Goal: Task Accomplishment & Management: Manage account settings

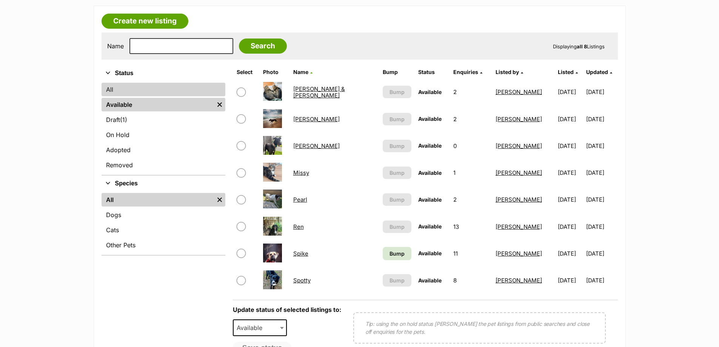
click at [114, 89] on link "All" at bounding box center [164, 90] width 124 height 14
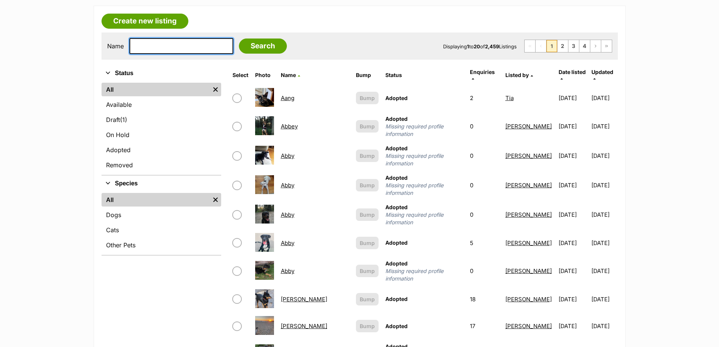
click at [156, 42] on input "text" at bounding box center [181, 46] width 104 height 16
type input "gidget"
click at [239, 38] on input "Search" at bounding box center [263, 45] width 48 height 15
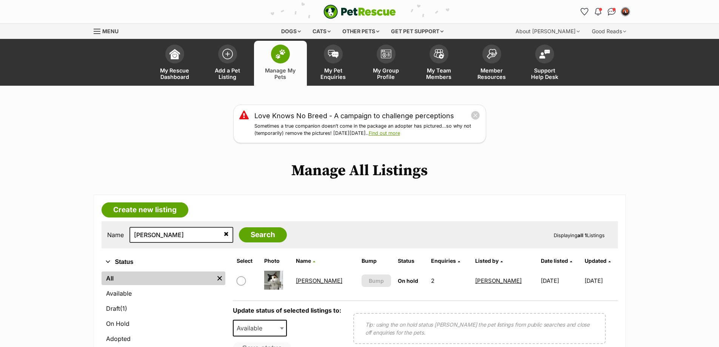
click at [310, 278] on link "[PERSON_NAME]" at bounding box center [319, 280] width 46 height 7
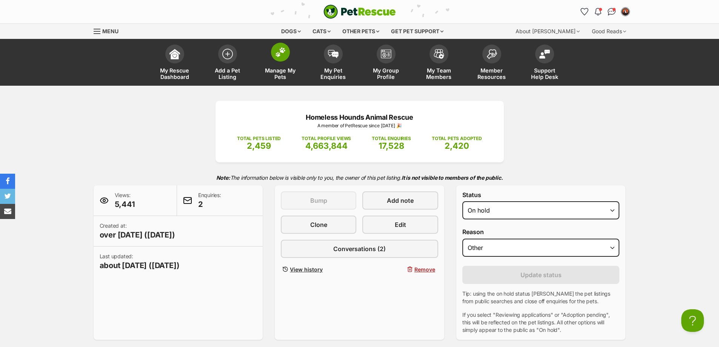
click at [279, 56] on img at bounding box center [280, 52] width 11 height 10
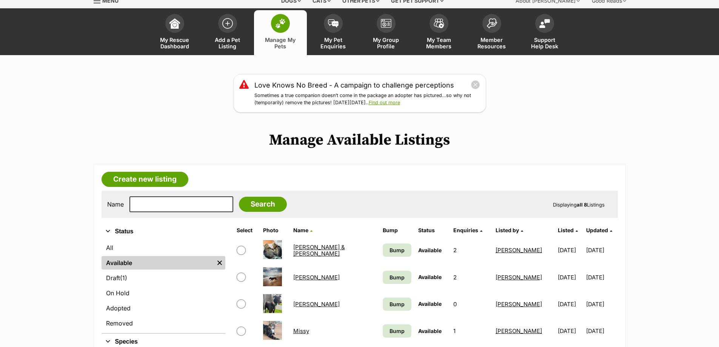
scroll to position [189, 0]
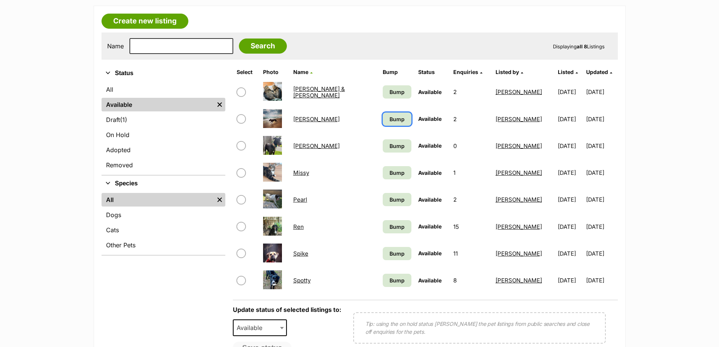
click at [389, 120] on span "Bump" at bounding box center [396, 119] width 15 height 8
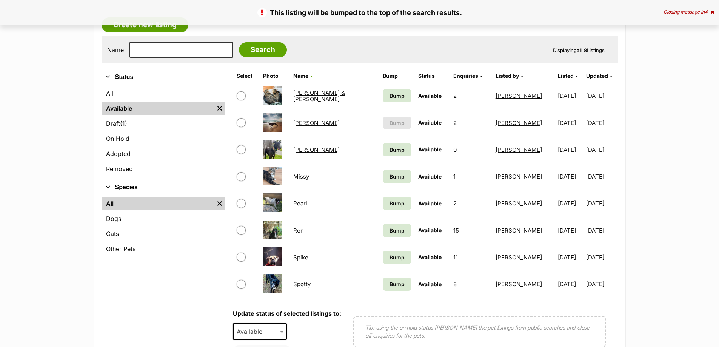
scroll to position [189, 0]
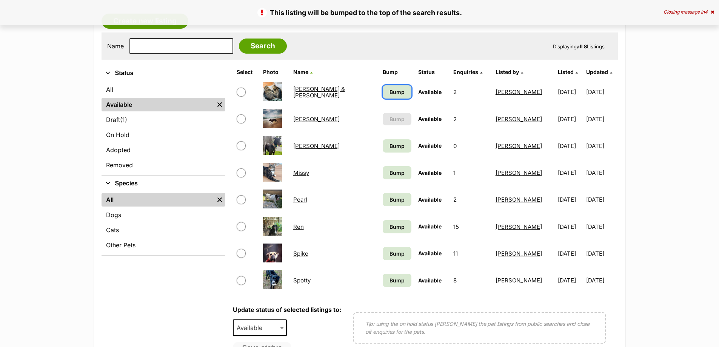
click at [389, 91] on span "Bump" at bounding box center [396, 92] width 15 height 8
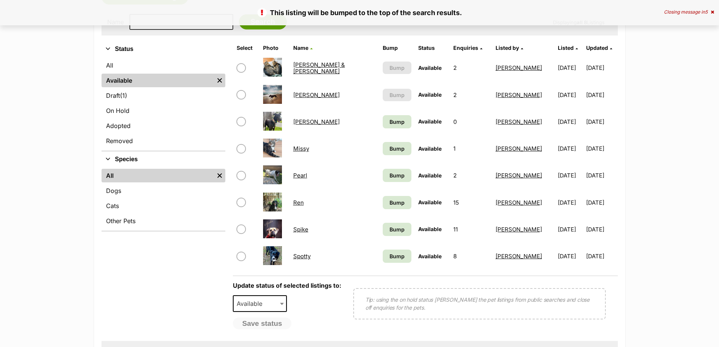
scroll to position [226, 0]
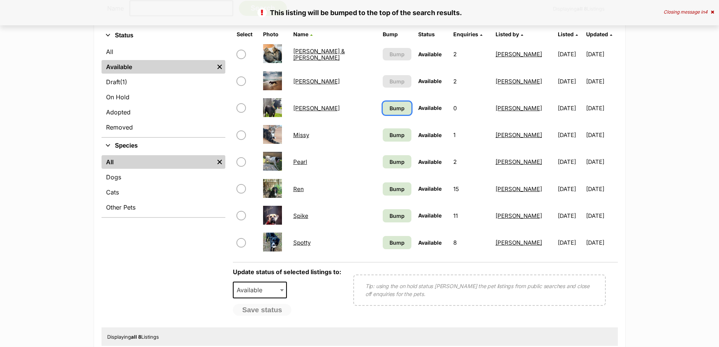
click at [383, 103] on link "Bump" at bounding box center [397, 108] width 29 height 13
click at [389, 133] on span "Bump" at bounding box center [396, 135] width 15 height 8
click at [389, 163] on span "Bump" at bounding box center [396, 162] width 15 height 8
click at [389, 190] on span "Bump" at bounding box center [396, 189] width 15 height 8
click at [389, 213] on span "Bump" at bounding box center [396, 216] width 15 height 8
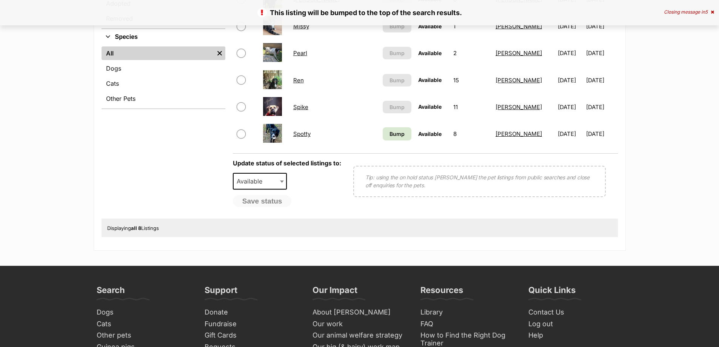
scroll to position [340, 0]
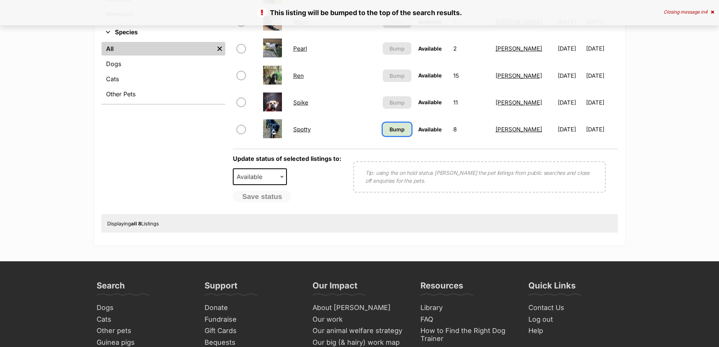
click at [389, 129] on span "Bump" at bounding box center [396, 129] width 15 height 8
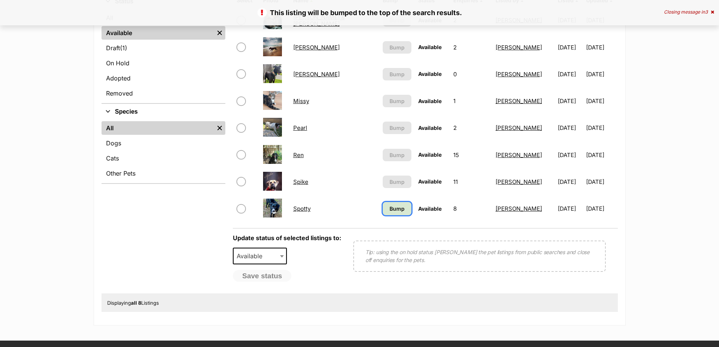
scroll to position [226, 0]
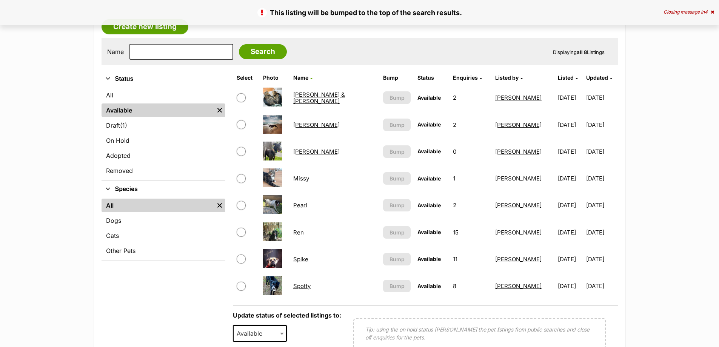
scroll to position [189, 0]
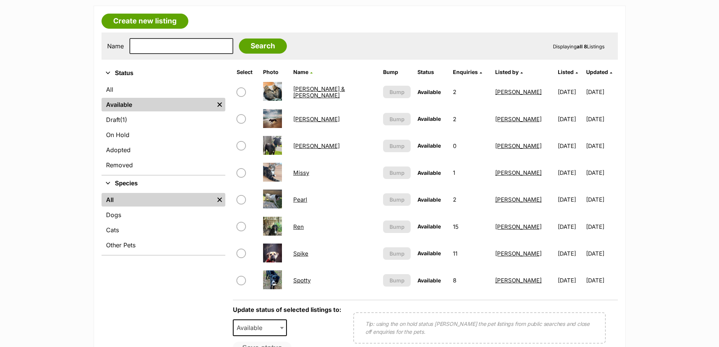
click at [304, 228] on link "Ren" at bounding box center [298, 226] width 11 height 7
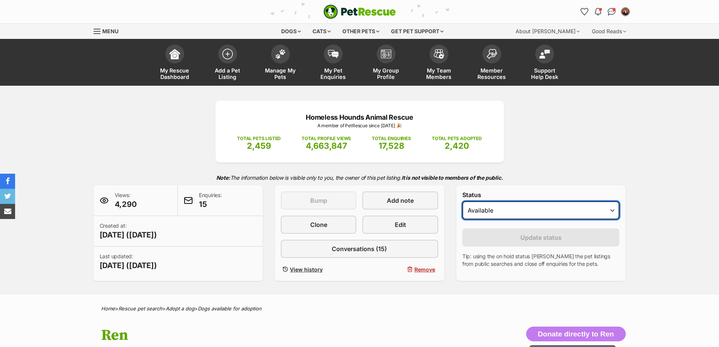
click at [470, 212] on select "Draft - not available as listing has enquires Available On hold Adopted" at bounding box center [540, 210] width 157 height 18
select select "on_hold"
click at [462, 201] on select "Draft - not available as listing has enquires Available On hold Adopted" at bounding box center [540, 210] width 157 height 18
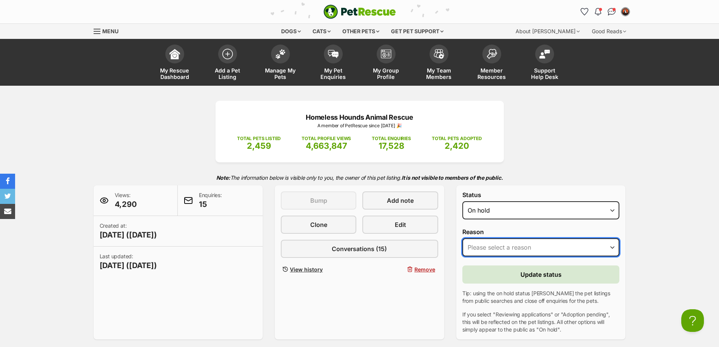
click at [470, 250] on select "Please select a reason Medical reasons Reviewing applications Adoption pending …" at bounding box center [540, 247] width 157 height 18
select select "reviewing_applications"
click at [462, 238] on select "Please select a reason Medical reasons Reviewing applications Adoption pending …" at bounding box center [540, 247] width 157 height 18
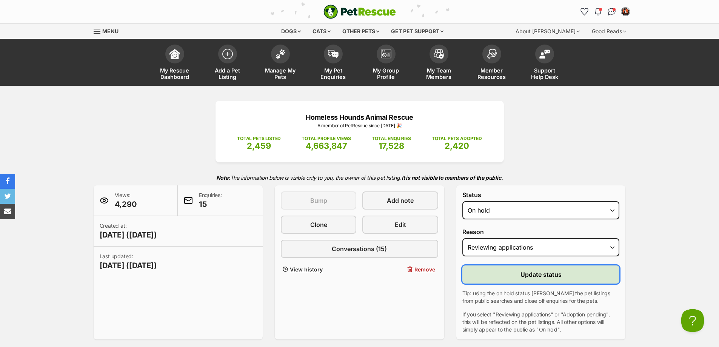
click at [480, 273] on button "Update status" at bounding box center [540, 274] width 157 height 18
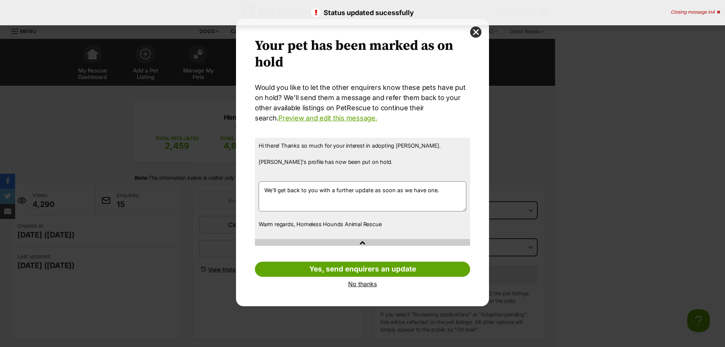
click at [355, 282] on link "No thanks" at bounding box center [362, 283] width 215 height 7
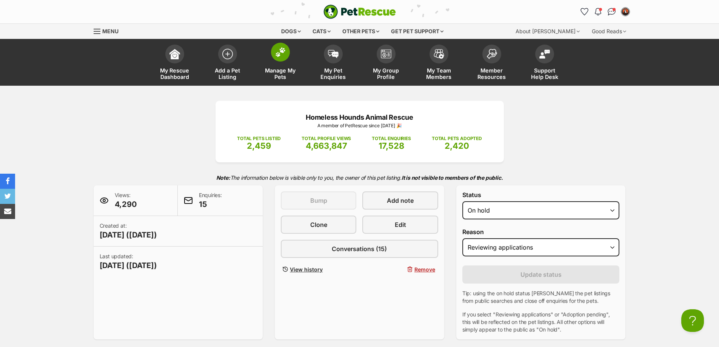
click at [283, 72] on span "Manage My Pets" at bounding box center [280, 73] width 34 height 13
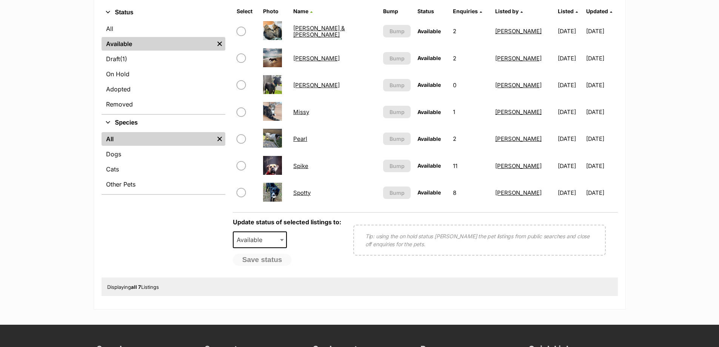
scroll to position [264, 0]
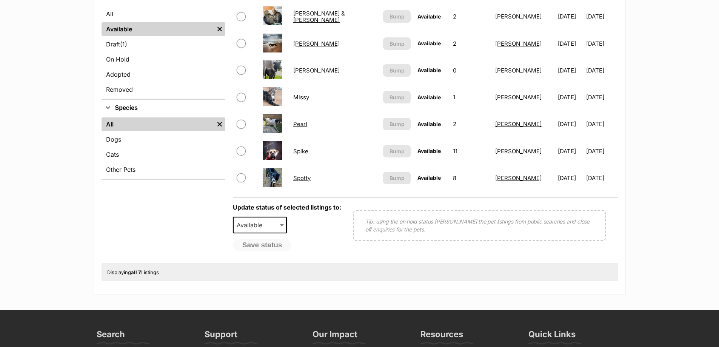
click at [305, 122] on link "Pearl" at bounding box center [300, 123] width 14 height 7
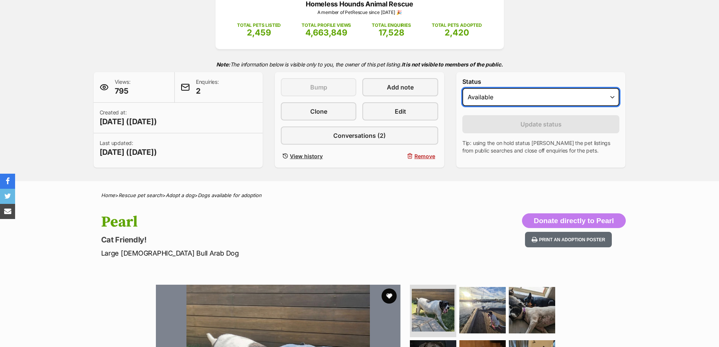
click at [497, 103] on select "Draft - not available as listing has enquires Available On hold Adopted" at bounding box center [540, 97] width 157 height 18
select select "rehomed"
click at [462, 88] on select "Draft - not available as listing has enquires Available On hold Adopted" at bounding box center [540, 97] width 157 height 18
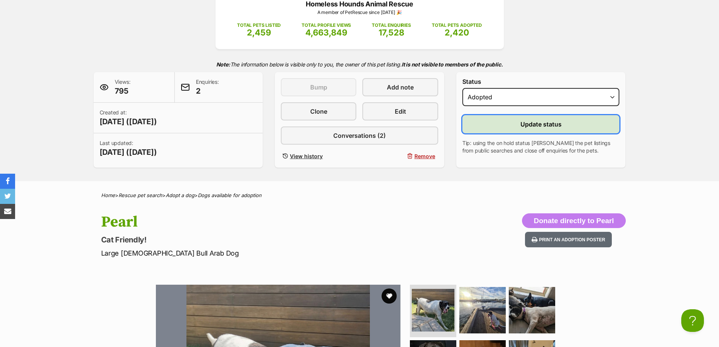
click at [483, 124] on button "Update status" at bounding box center [540, 124] width 157 height 18
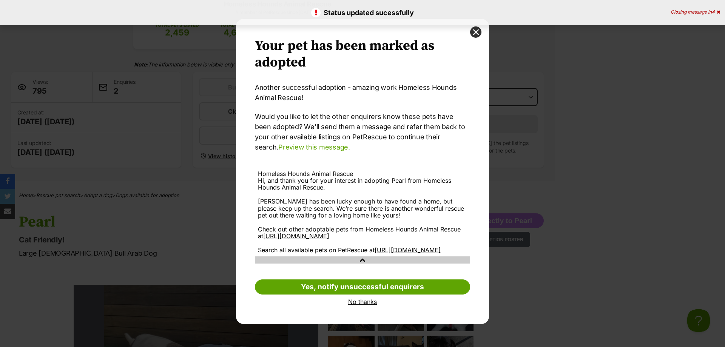
click at [364, 305] on link "No thanks" at bounding box center [362, 301] width 215 height 7
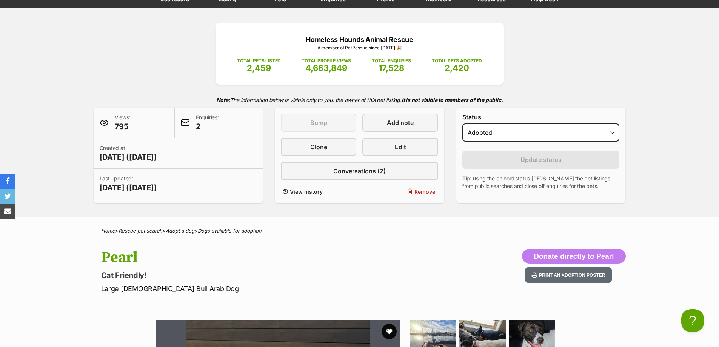
scroll to position [75, 0]
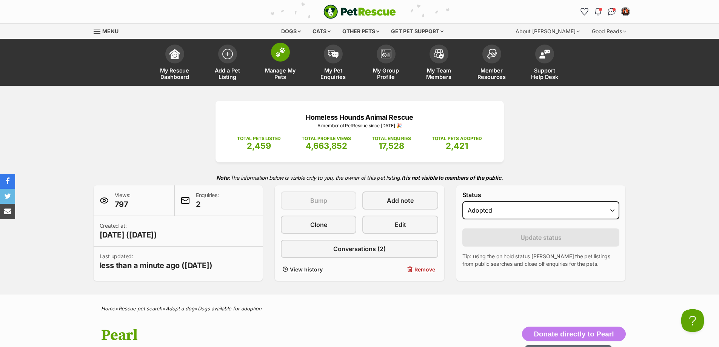
click at [280, 74] on span "Manage My Pets" at bounding box center [280, 73] width 34 height 13
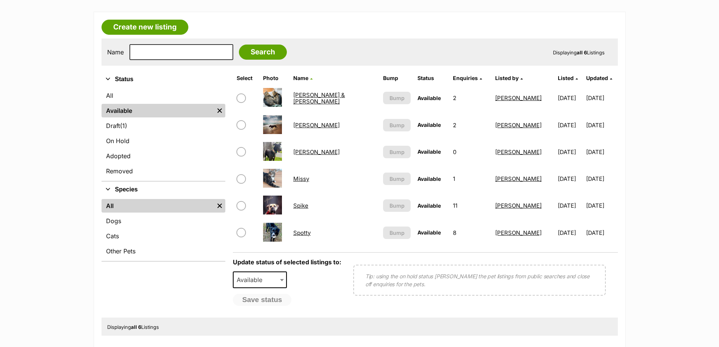
scroll to position [151, 0]
